Goal: Transaction & Acquisition: Purchase product/service

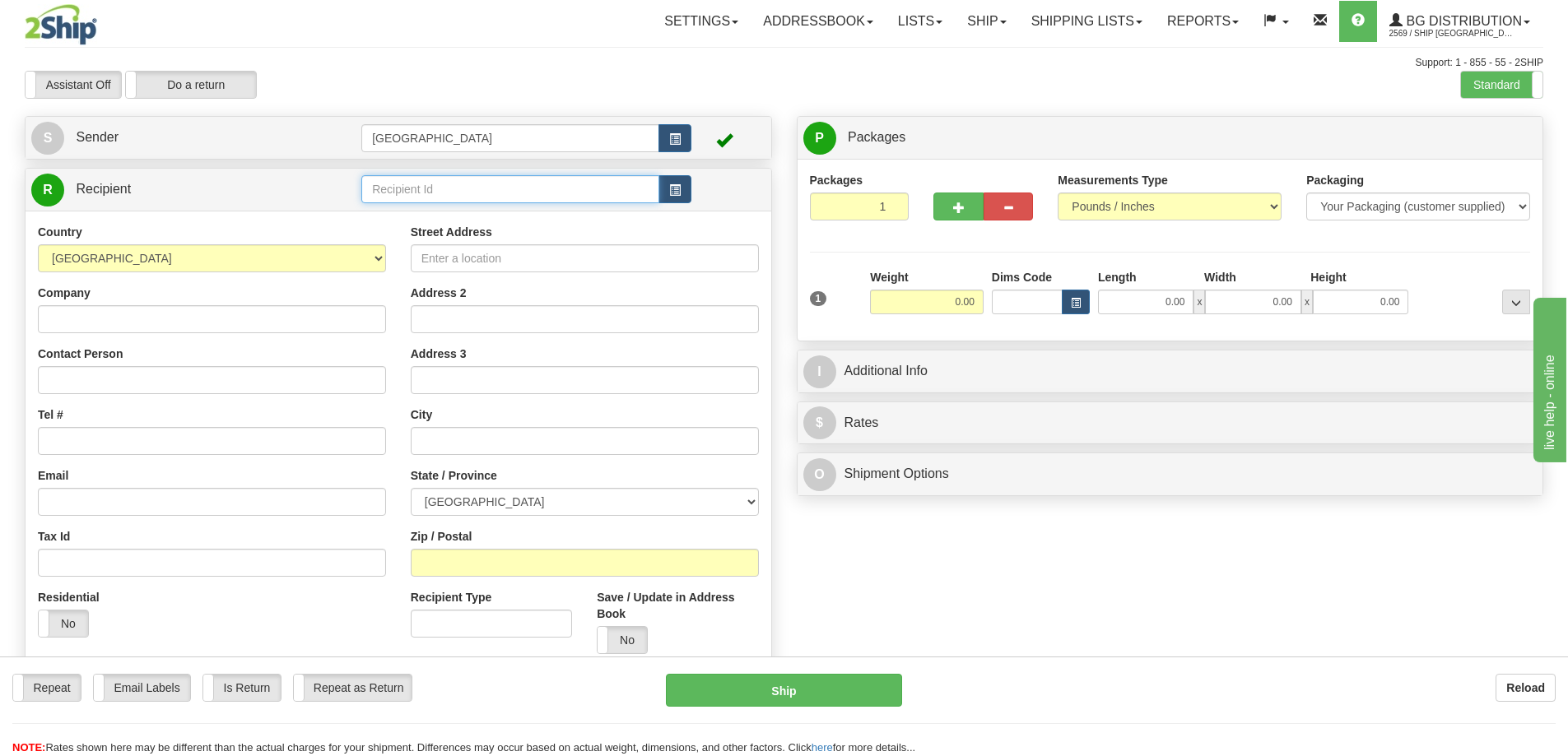
click at [427, 190] on input "text" at bounding box center [509, 189] width 298 height 28
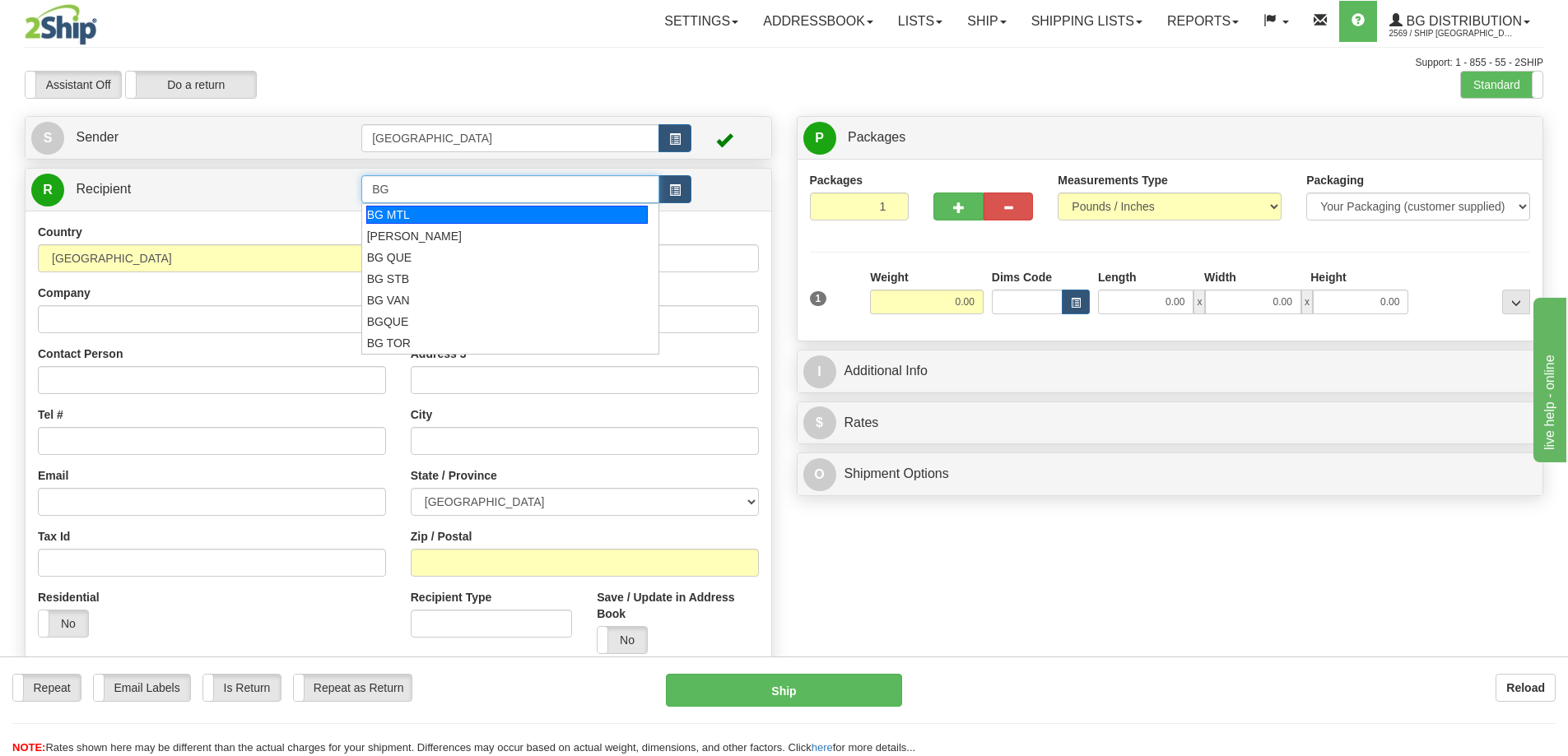
click at [421, 218] on div "BG MTL" at bounding box center [507, 214] width 283 height 18
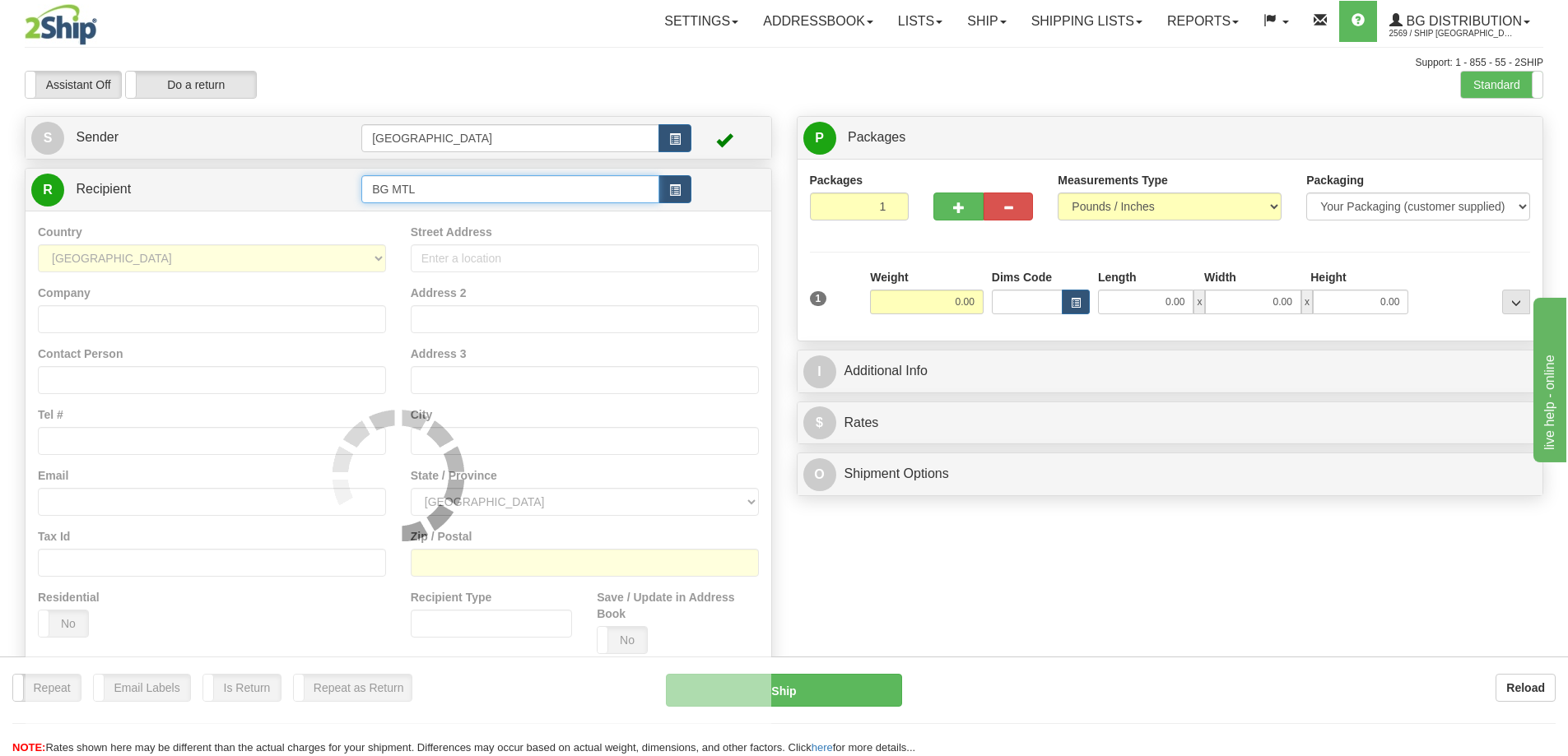
type input "BG MTL"
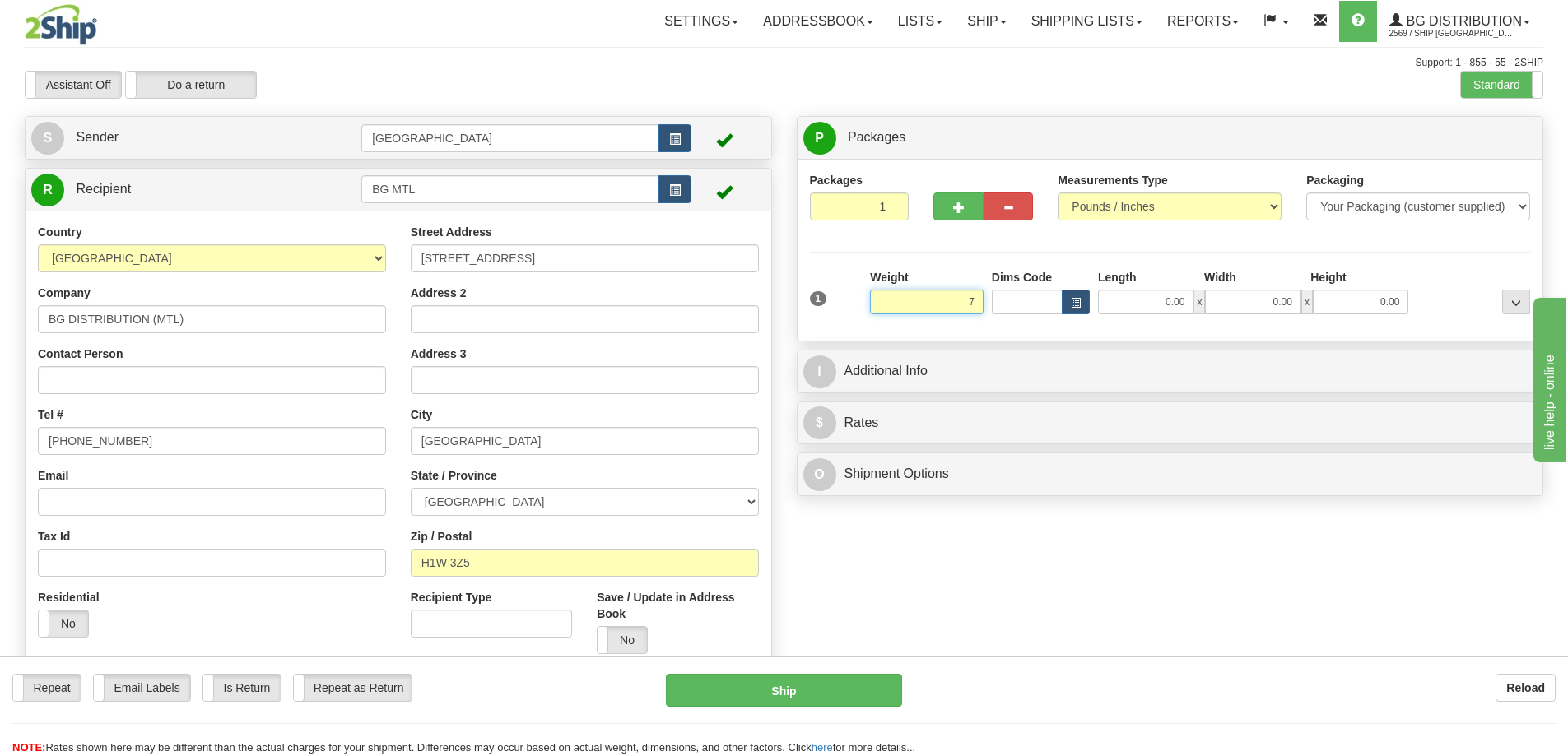
type input "7.00"
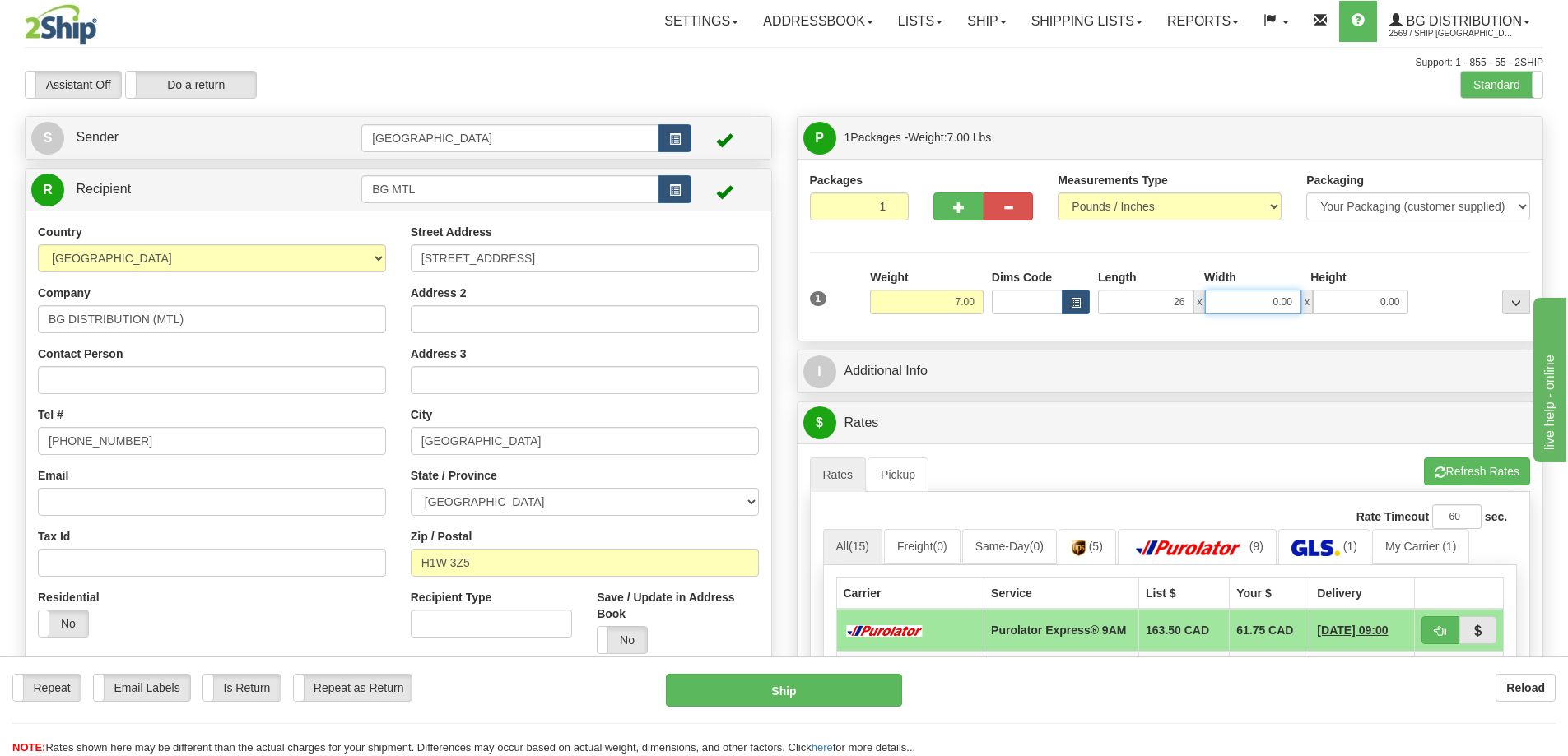
type input "26.00"
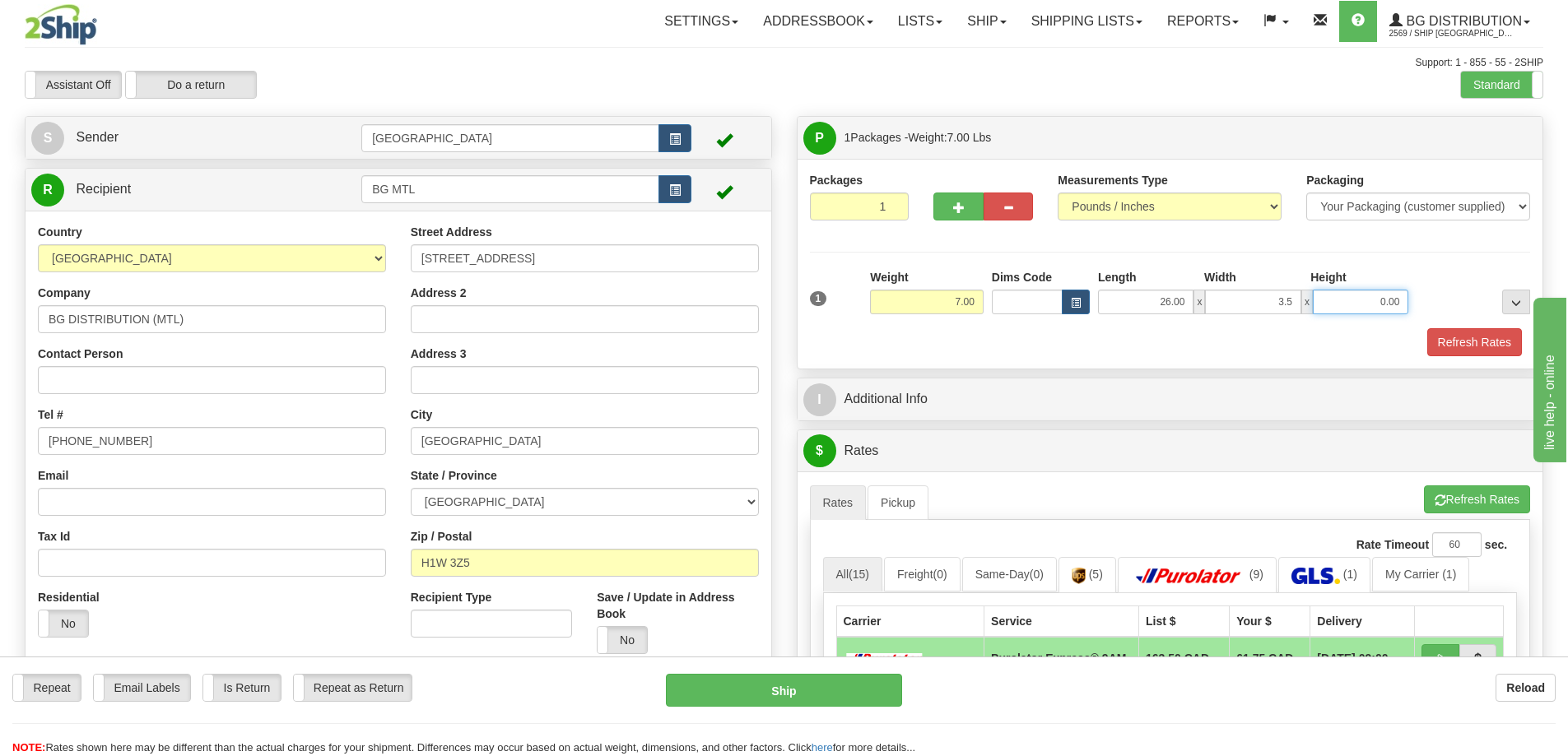
type input "3.50"
type input "3.00"
click at [1474, 345] on button "Refresh Rates" at bounding box center [1475, 342] width 95 height 28
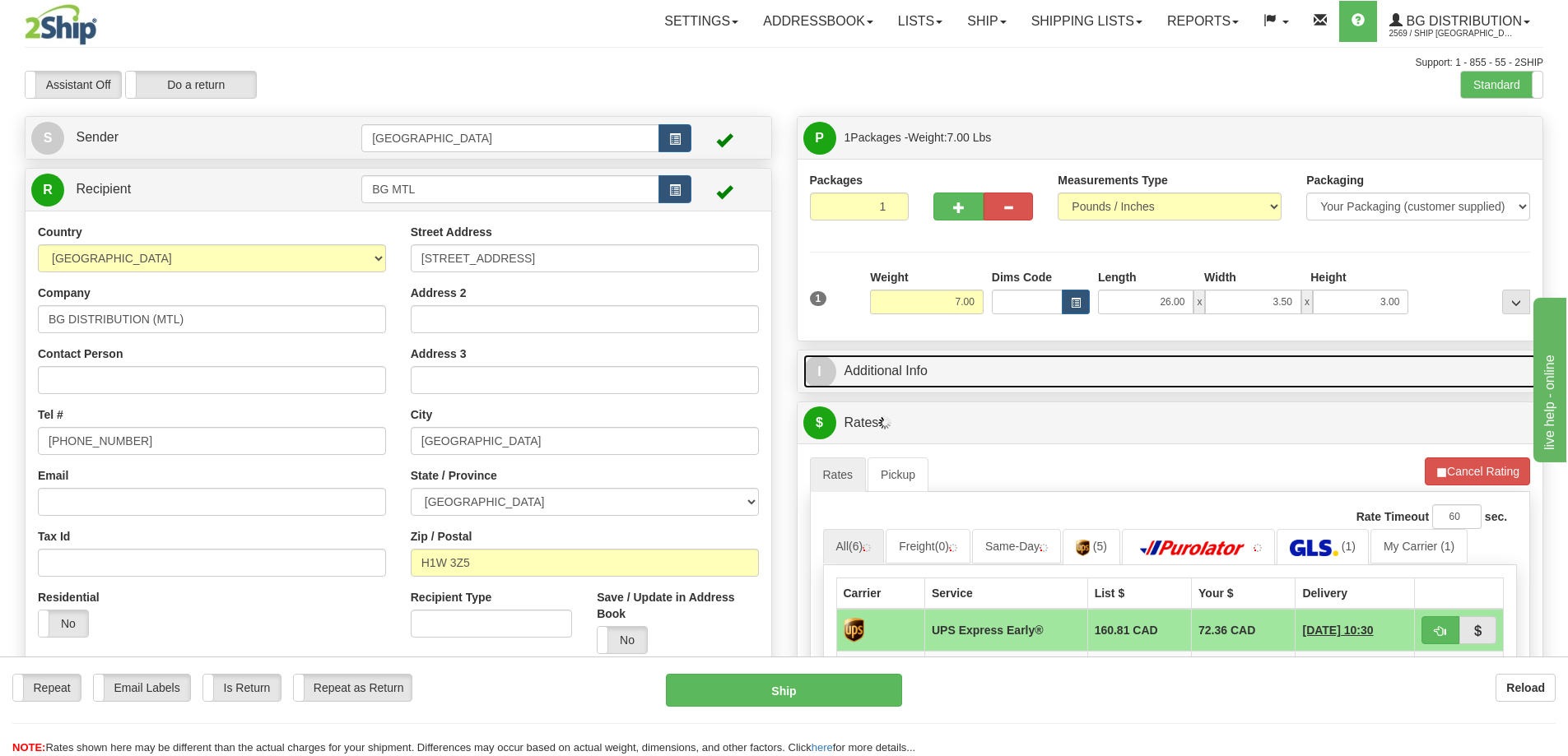
click at [1008, 378] on link "I Additional Info" at bounding box center [1171, 372] width 735 height 34
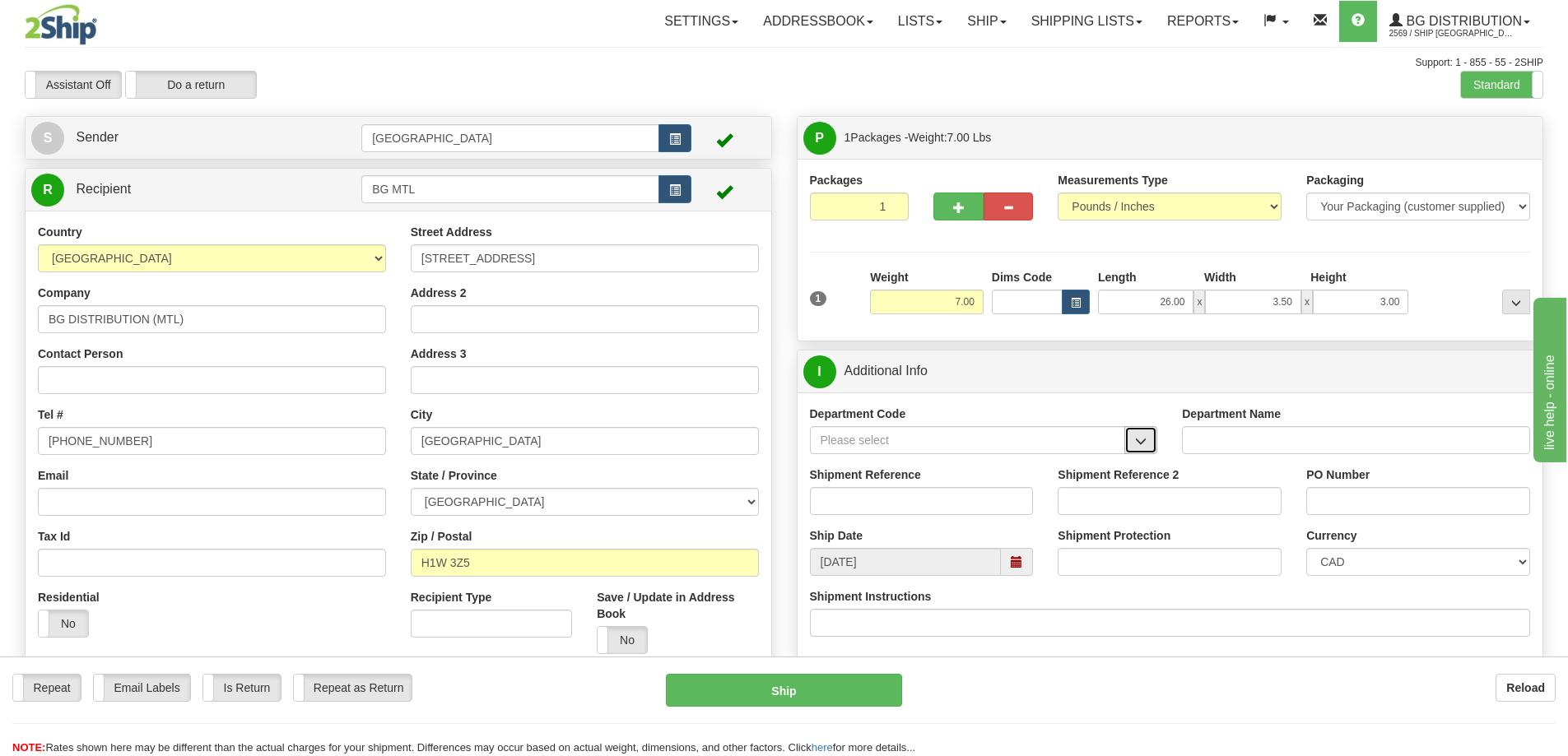
click at [1141, 436] on span "button" at bounding box center [1141, 441] width 12 height 11
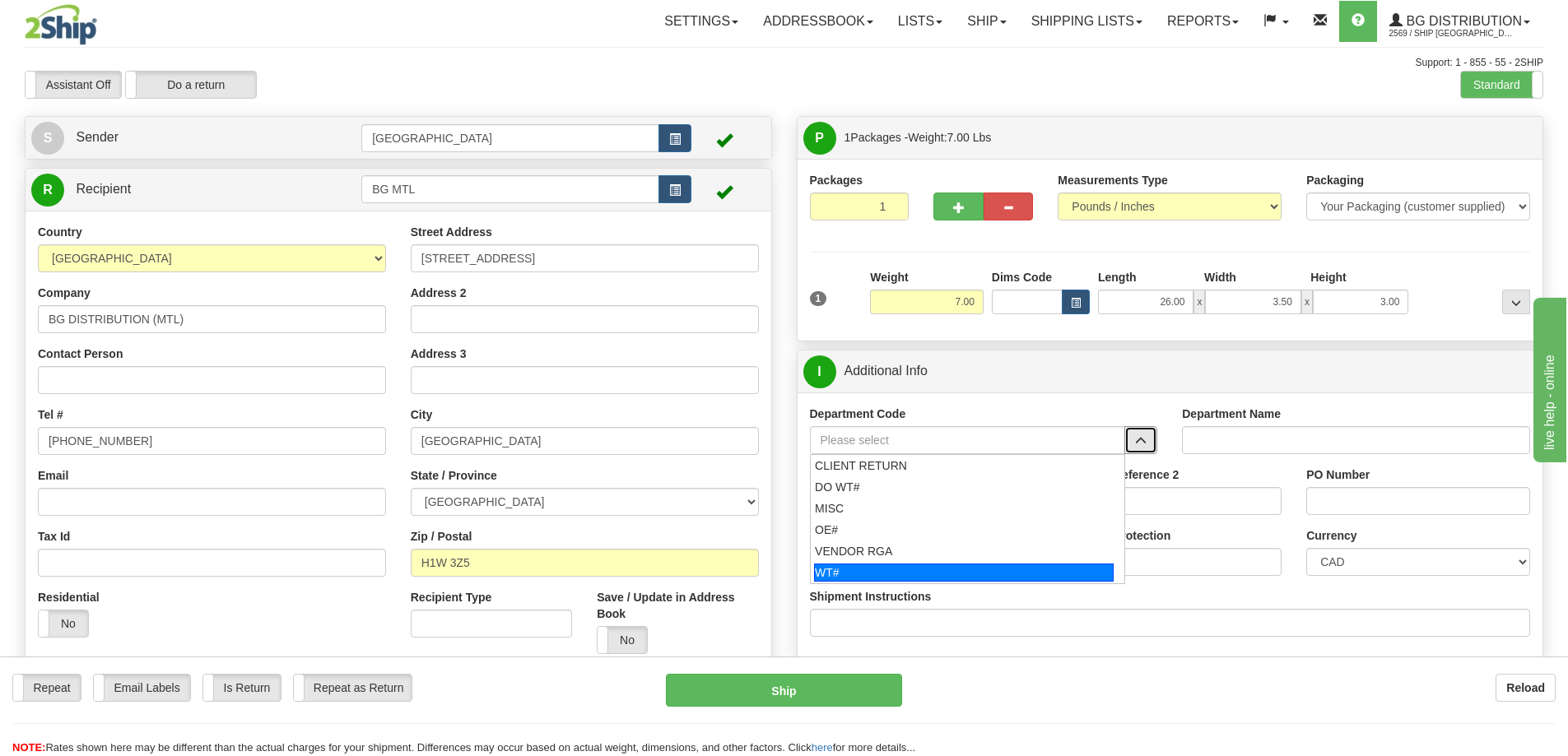
click at [923, 571] on div "WT#" at bounding box center [963, 572] width 300 height 18
type input "WT#"
type input "WAREHOUSE TRANSFERS"
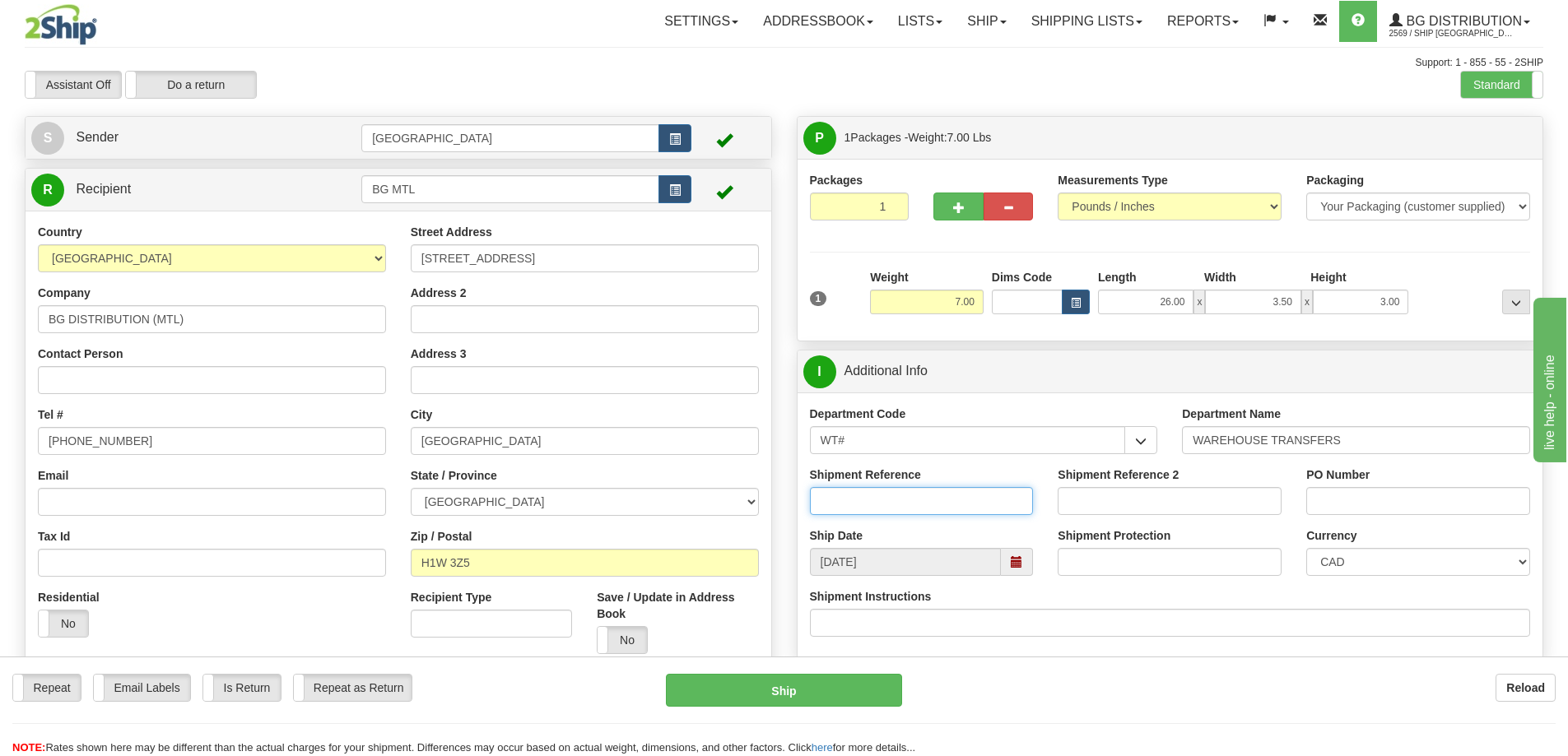
click at [957, 508] on input "Shipment Reference" at bounding box center [921, 501] width 223 height 28
type input "166105-00"
click at [1328, 497] on input "PO Number" at bounding box center [1418, 501] width 223 height 28
type input "N/A"
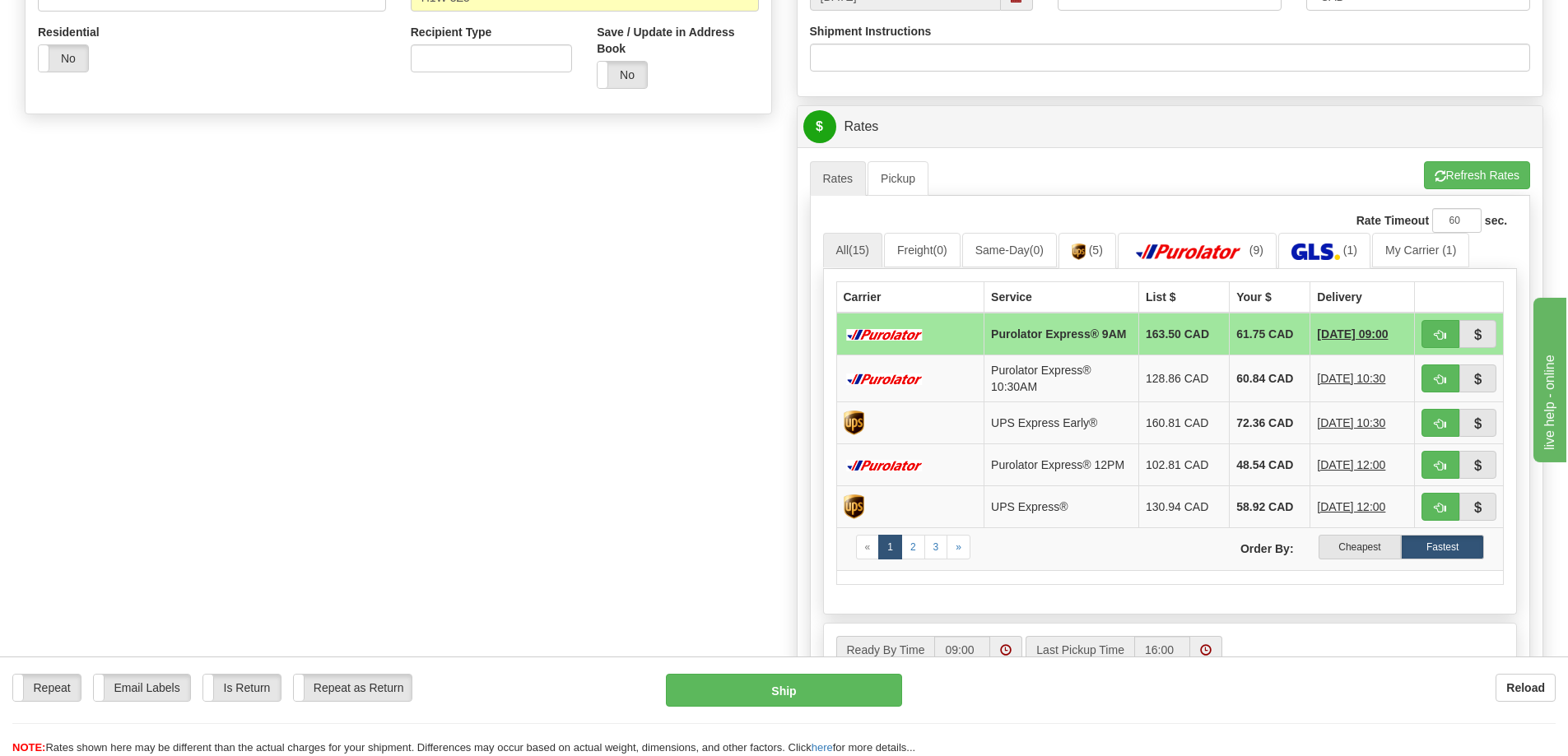
scroll to position [576, 0]
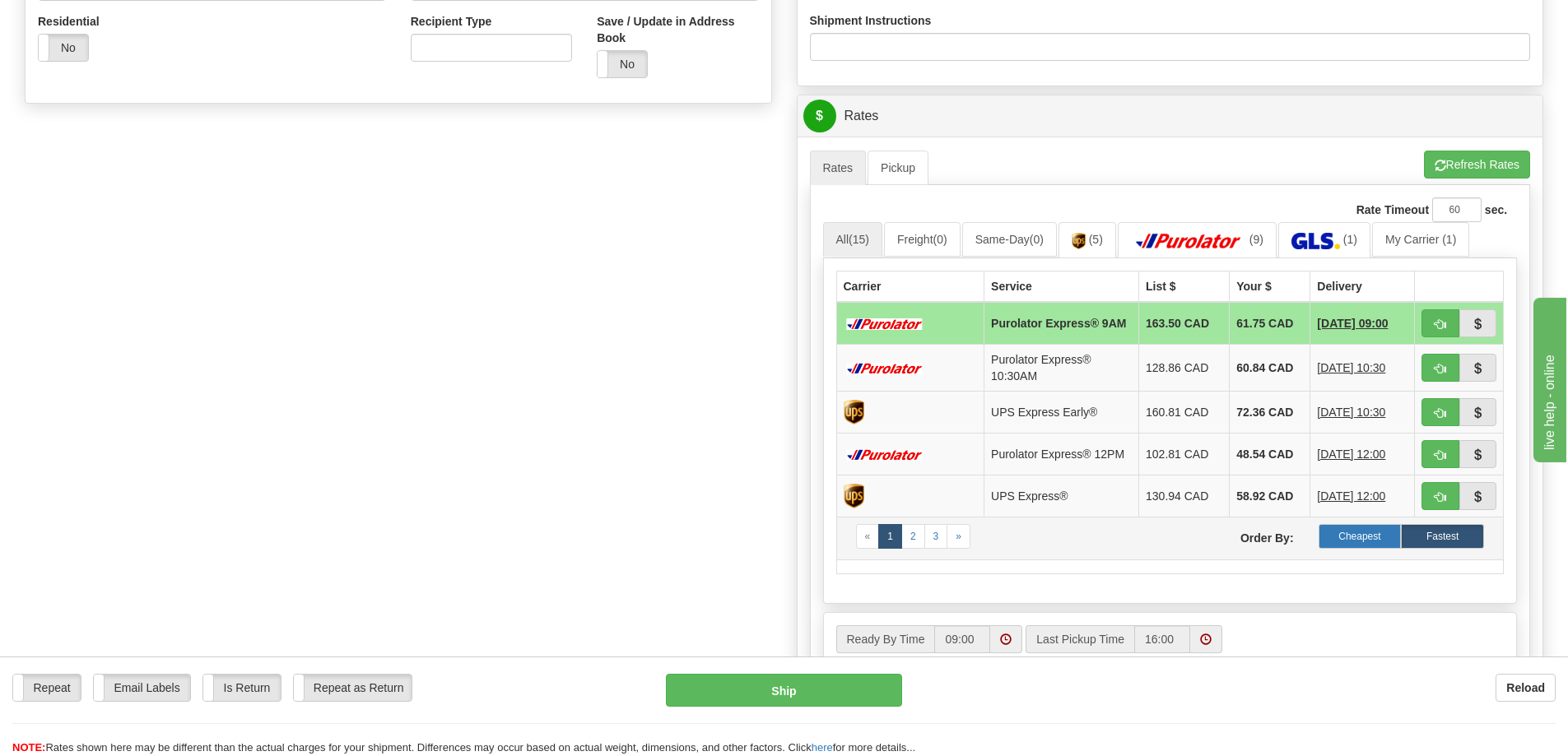
click at [1339, 538] on label "Cheapest" at bounding box center [1360, 536] width 83 height 25
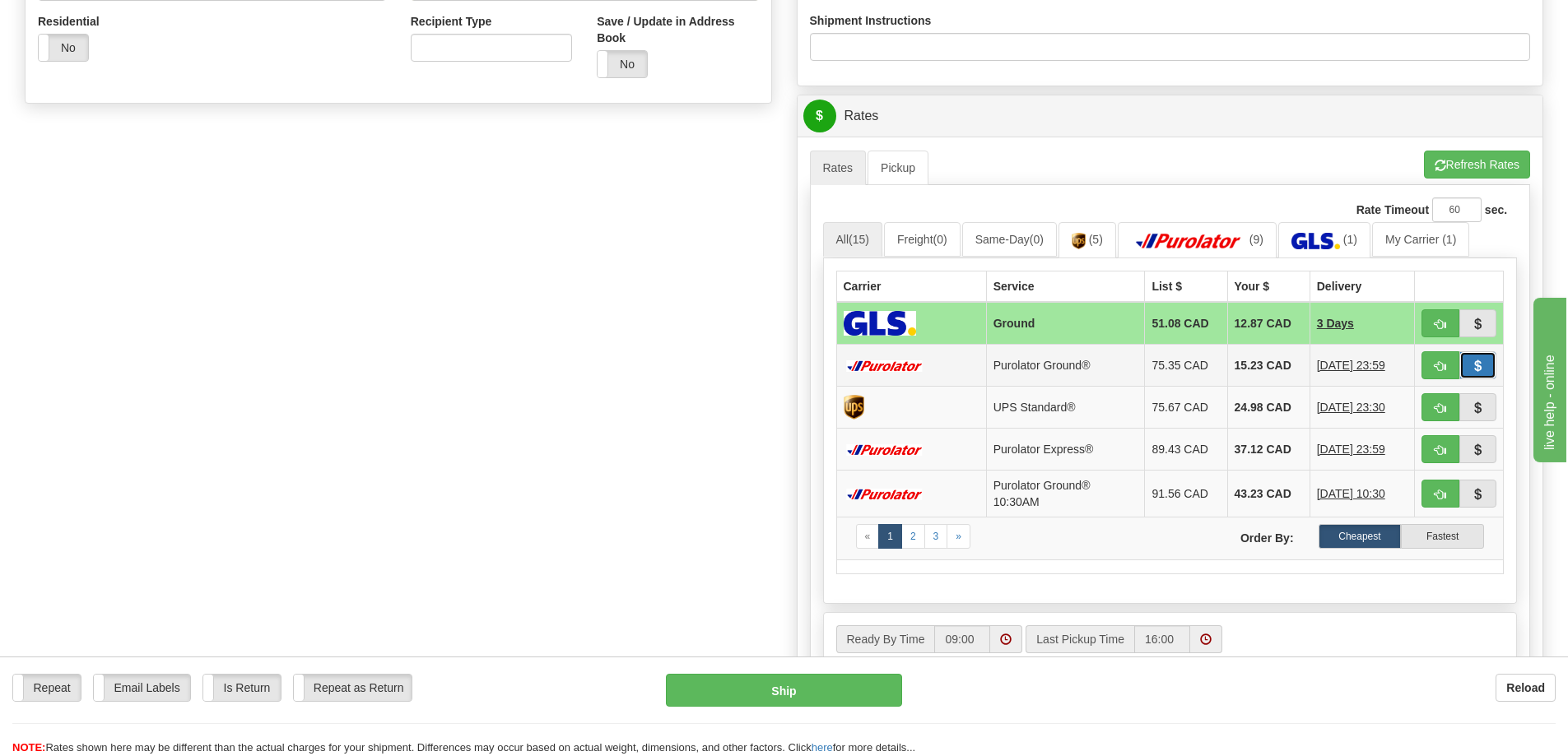
click at [1482, 365] on span "button" at bounding box center [1478, 366] width 12 height 11
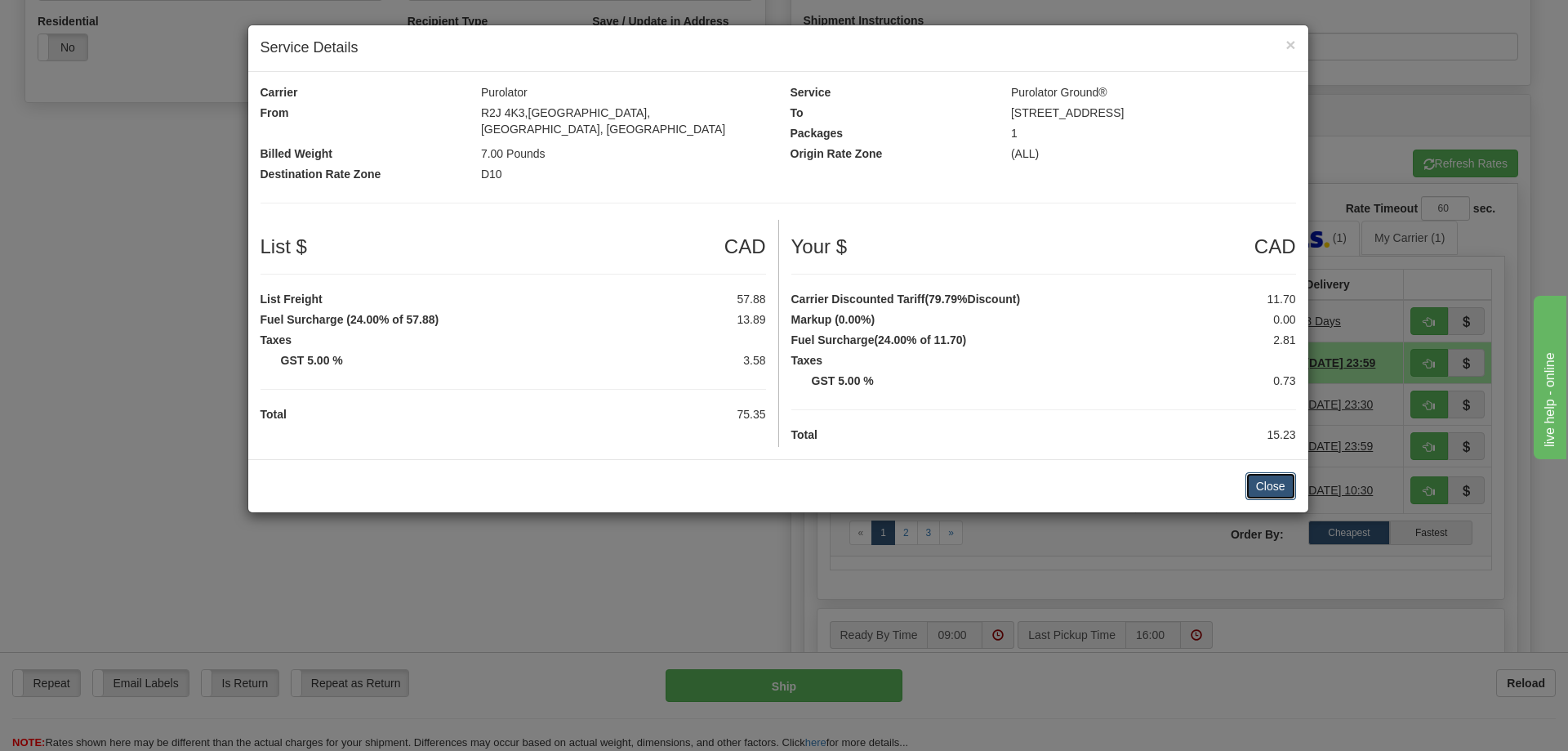
click at [1266, 472] on button "Close" at bounding box center [1272, 486] width 51 height 27
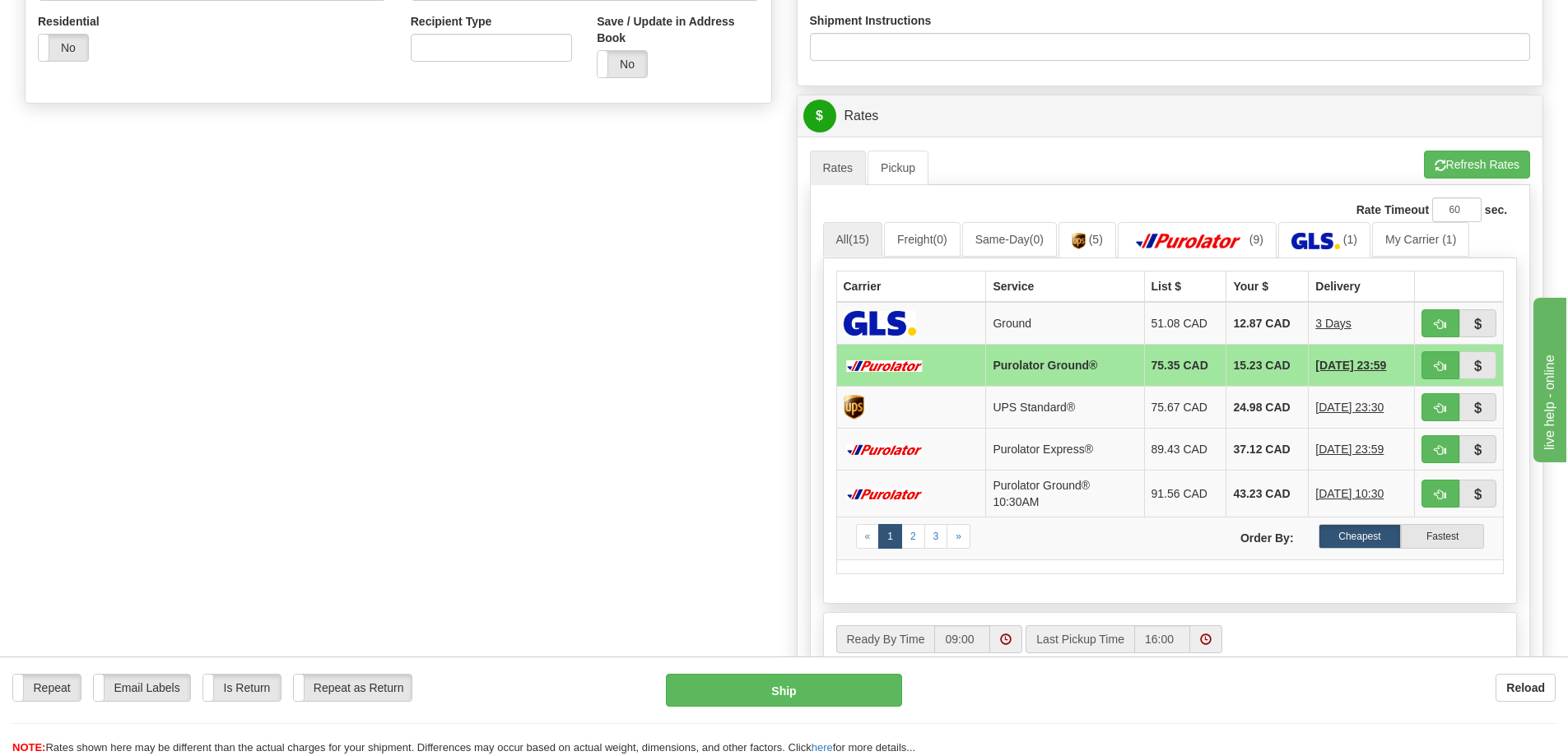
click at [1229, 696] on div "Reload" at bounding box center [1241, 688] width 629 height 28
click at [1433, 364] on button "button" at bounding box center [1440, 365] width 38 height 28
type input "260"
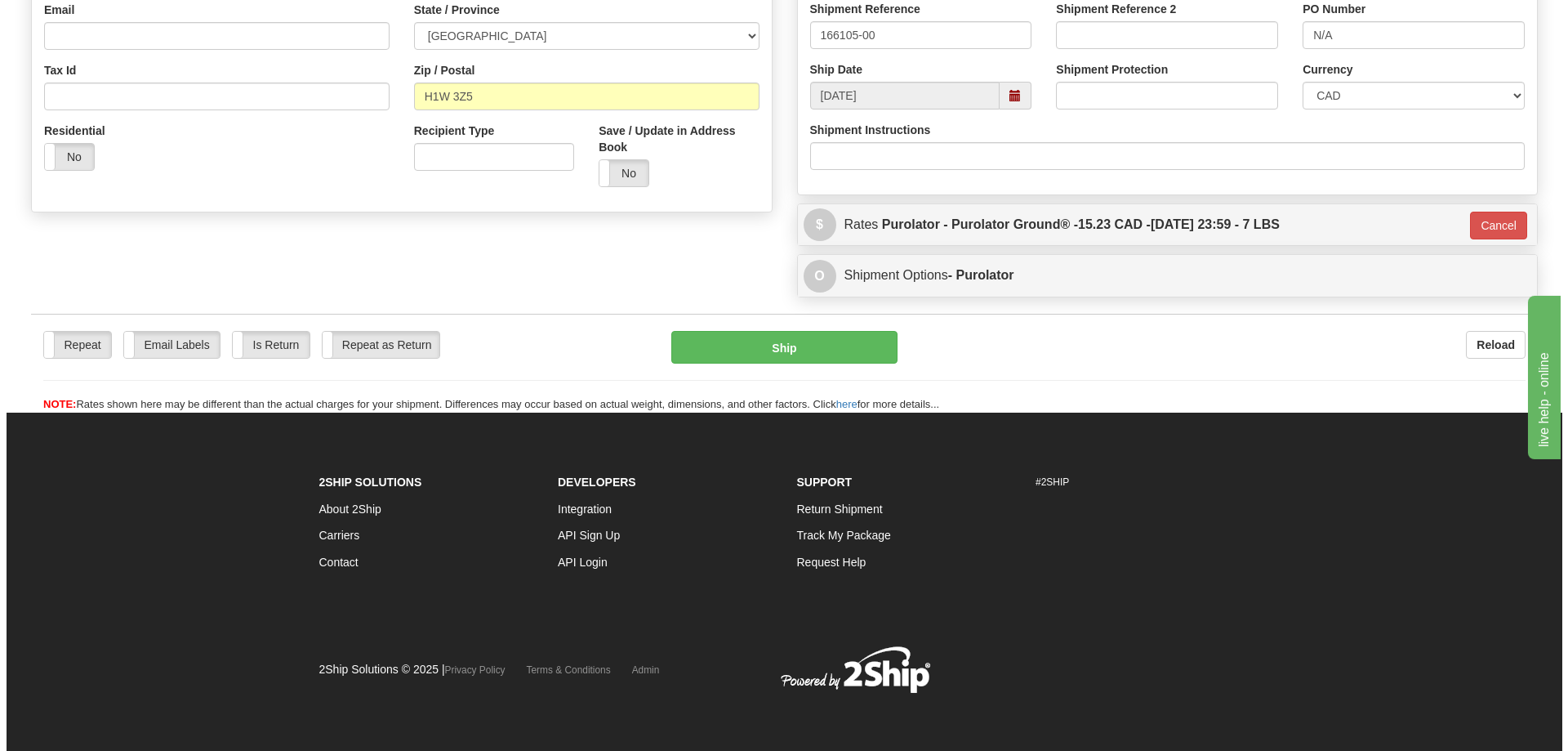
scroll to position [463, 0]
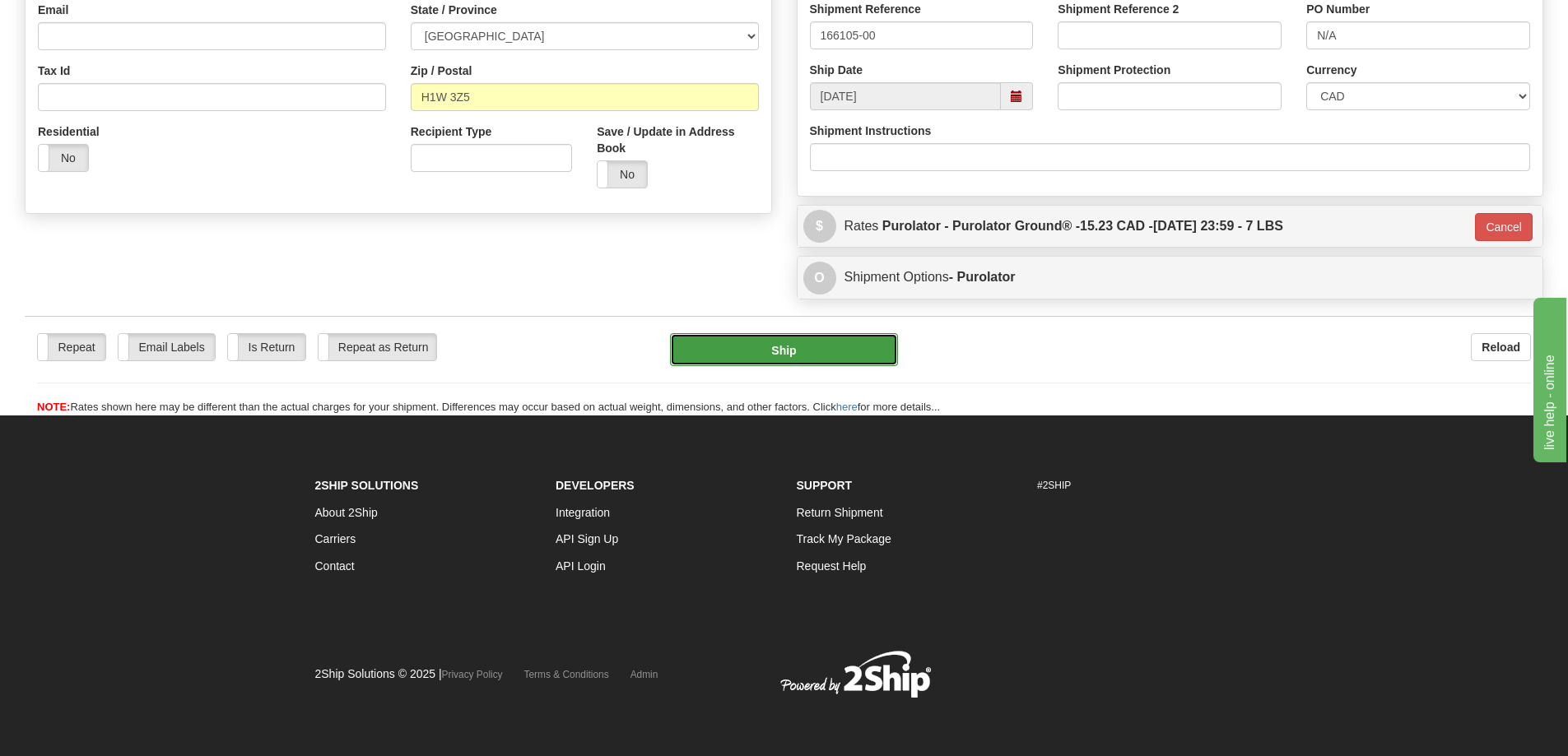
click at [861, 354] on button "Ship" at bounding box center [784, 349] width 228 height 33
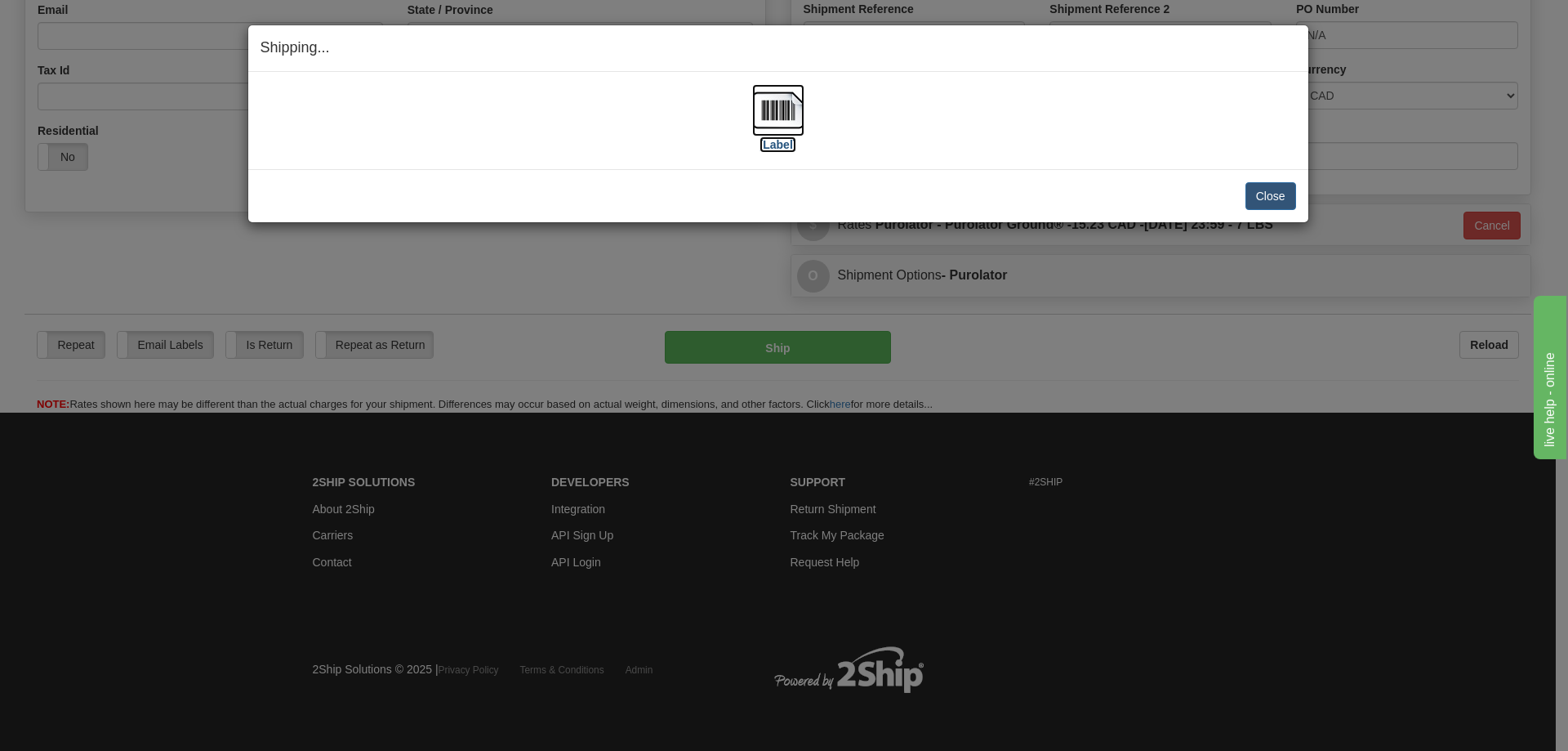
click at [778, 146] on label "[Label]" at bounding box center [778, 144] width 37 height 17
click at [1262, 202] on button "Close" at bounding box center [1272, 196] width 51 height 27
